Goal: Information Seeking & Learning: Learn about a topic

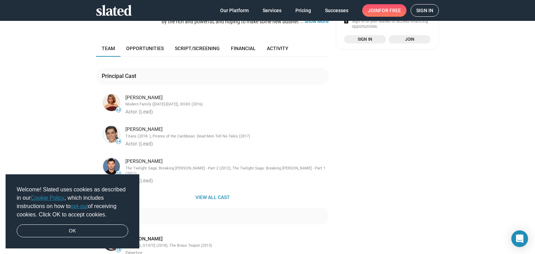
scroll to position [105, 0]
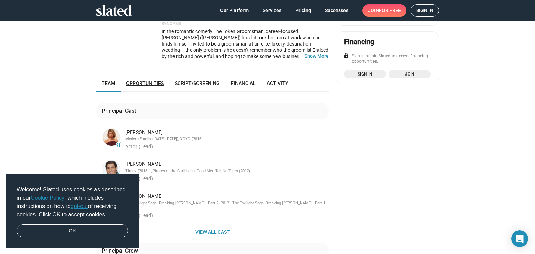
click at [144, 76] on link "Opportunities" at bounding box center [145, 83] width 49 height 17
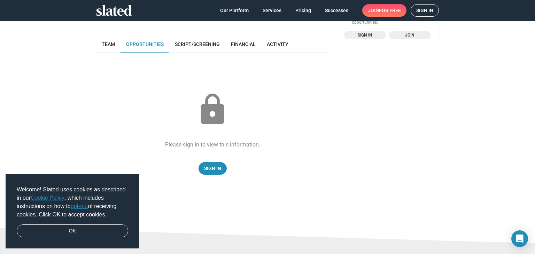
scroll to position [148, 0]
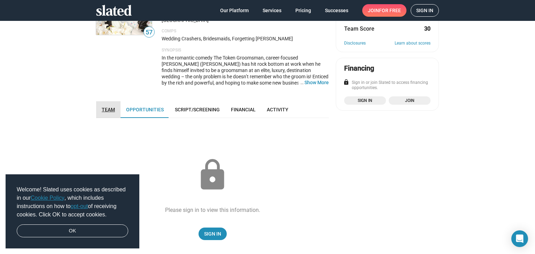
click at [104, 107] on span "Team" at bounding box center [108, 110] width 13 height 6
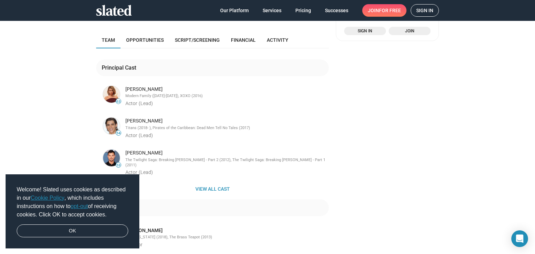
scroll to position [113, 0]
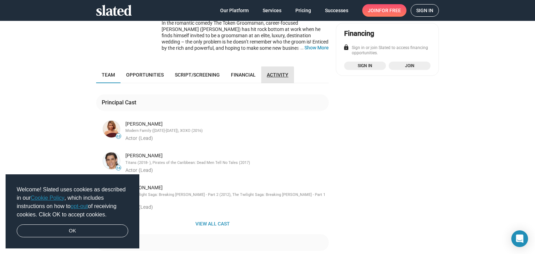
click at [270, 72] on span "Activity" at bounding box center [278, 75] width 22 height 6
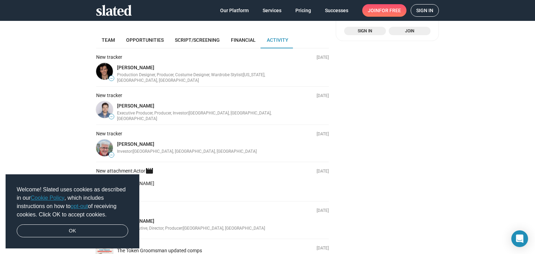
scroll to position [113, 0]
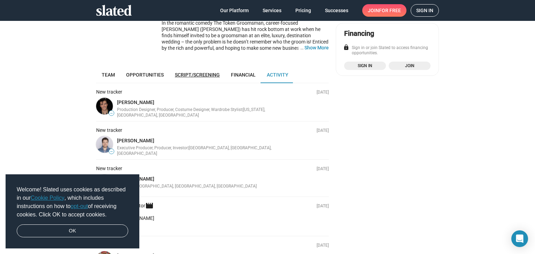
click at [208, 72] on span "Script/Screening" at bounding box center [197, 75] width 45 height 6
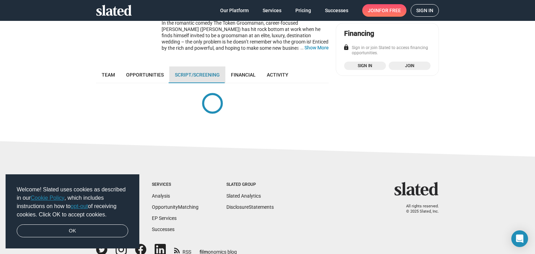
scroll to position [136, 0]
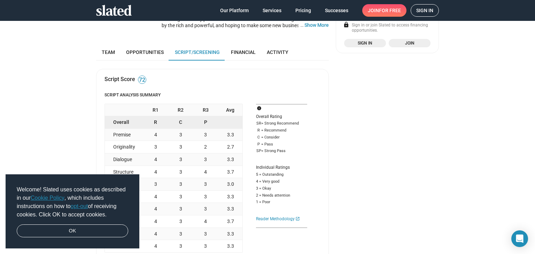
scroll to position [148, 0]
